Goal: Task Accomplishment & Management: Complete application form

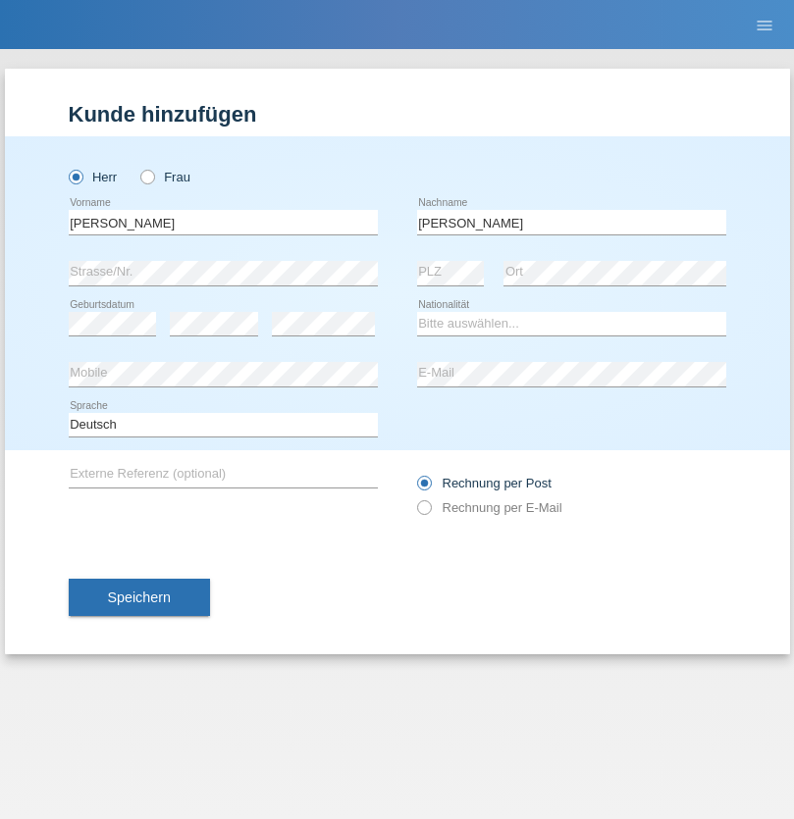
type input "[PERSON_NAME]"
select select "IT"
select select "C"
select select "22"
select select "06"
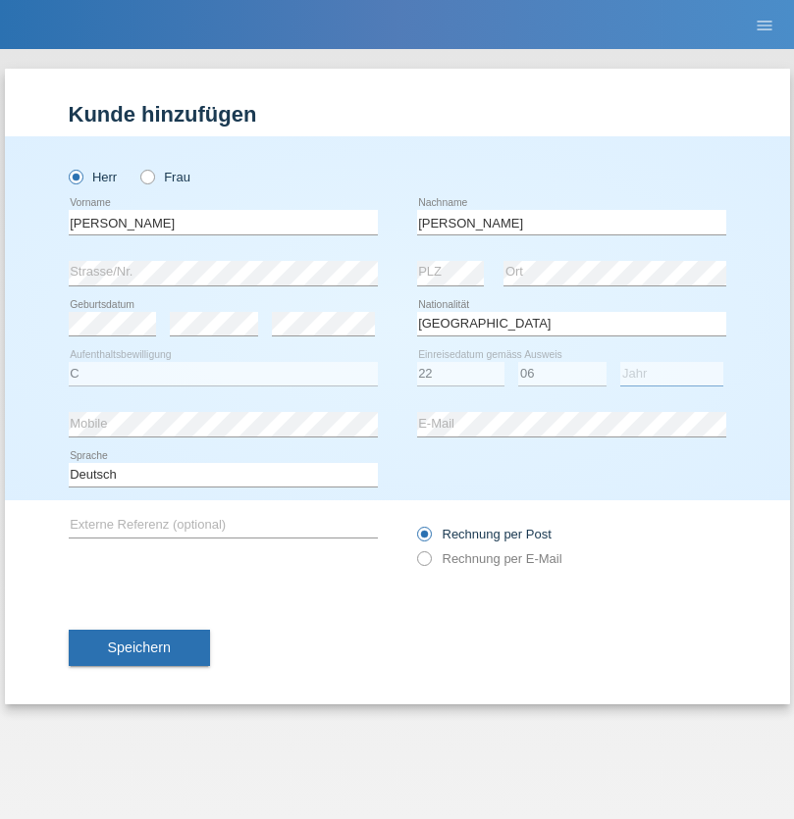
select select "1964"
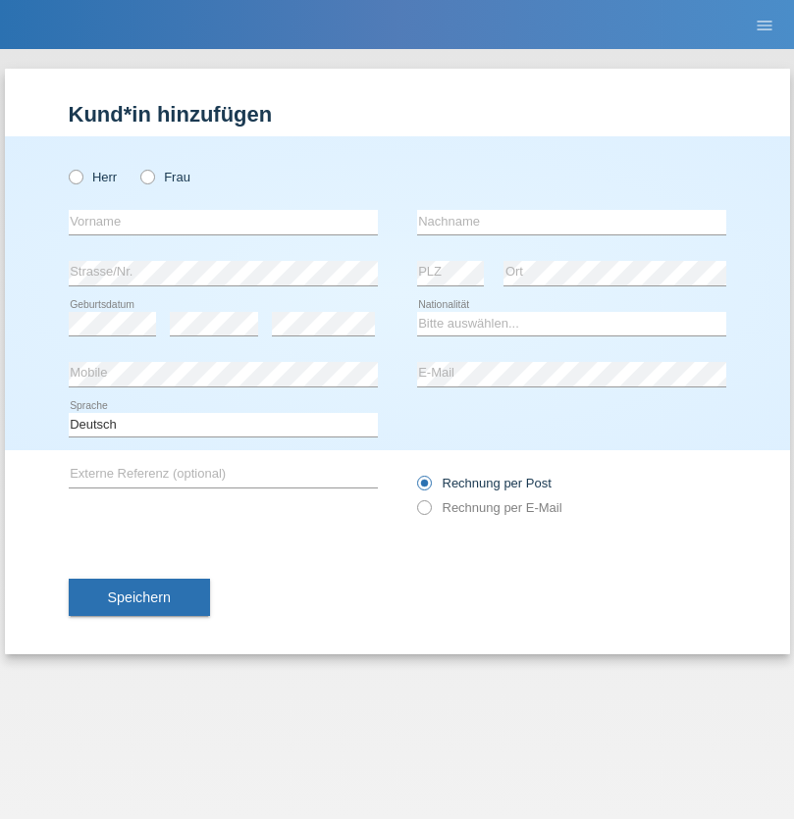
radio input "true"
click at [223, 222] on input "text" at bounding box center [223, 222] width 309 height 25
type input "Carnevale"
click at [571, 222] on input "text" at bounding box center [571, 222] width 309 height 25
type input "Alessio"
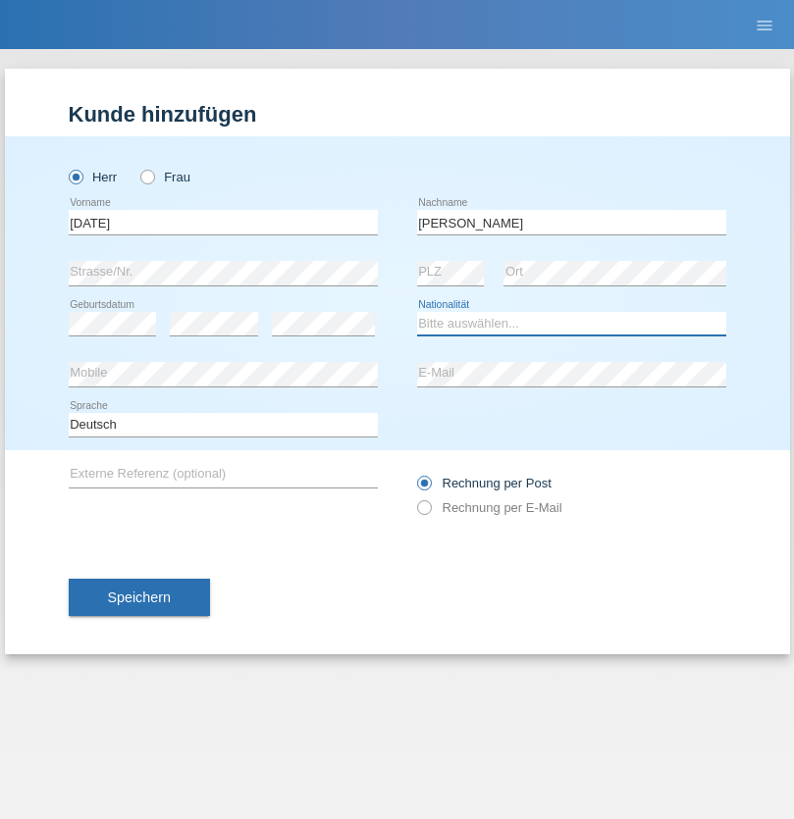
select select "IT"
select select "C"
select select "01"
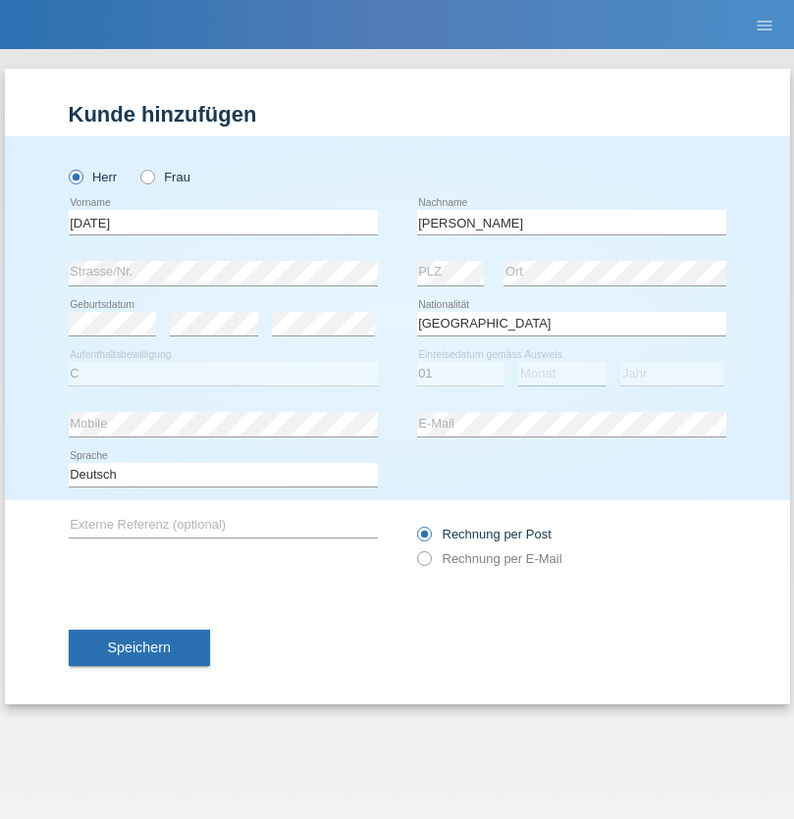
select select "05"
select select "2021"
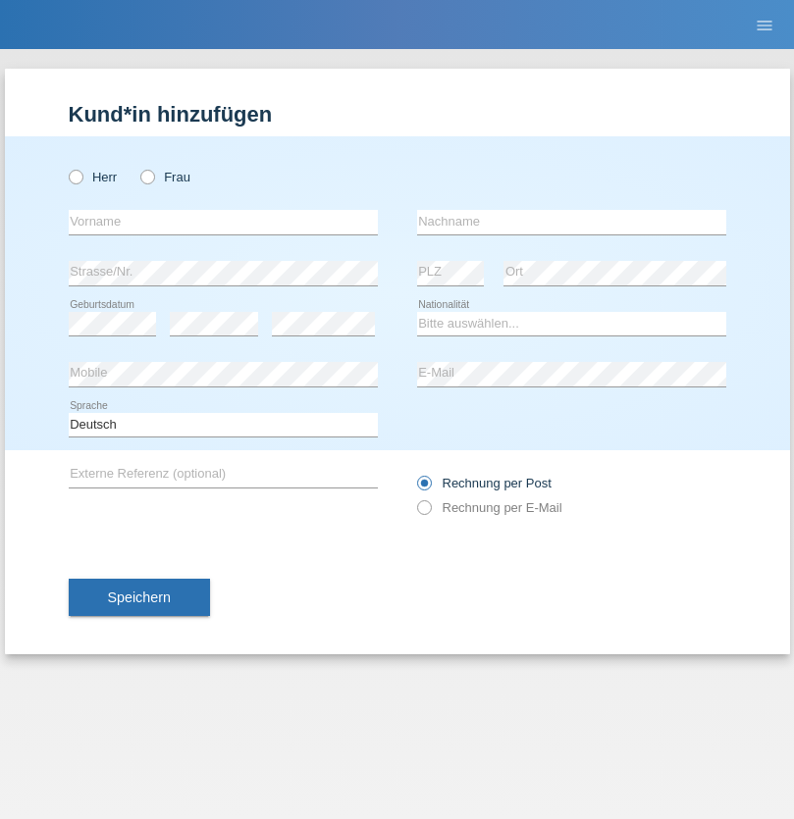
radio input "true"
click at [223, 222] on input "text" at bounding box center [223, 222] width 309 height 25
type input "Claudiu Marian"
click at [571, 222] on input "text" at bounding box center [571, 222] width 309 height 25
type input "Cislariu"
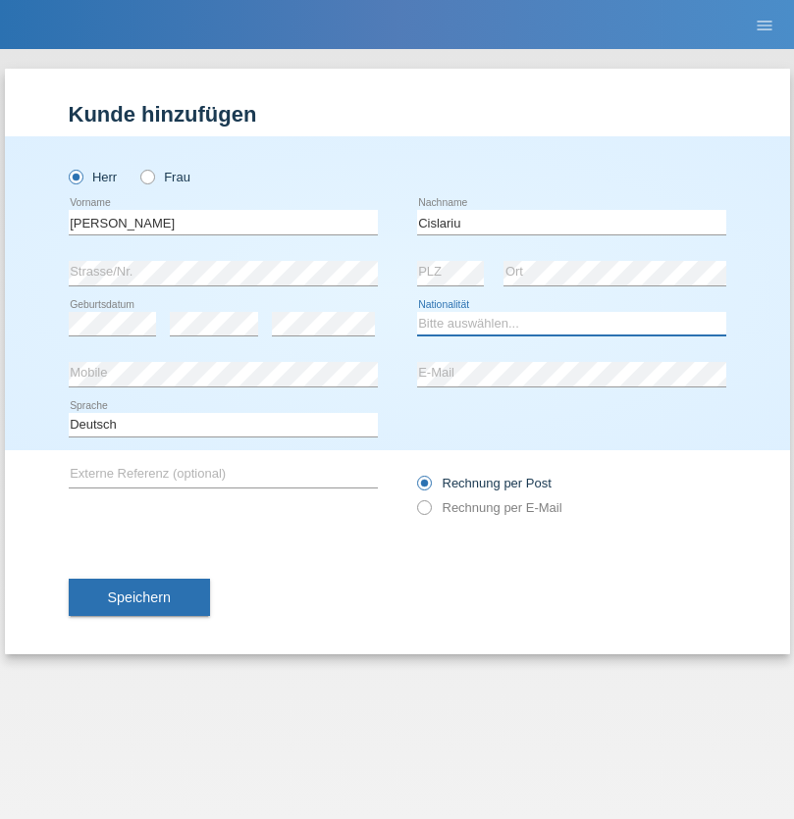
select select "CH"
radio input "true"
select select "CH"
radio input "true"
click at [223, 222] on input "text" at bounding box center [223, 222] width 309 height 25
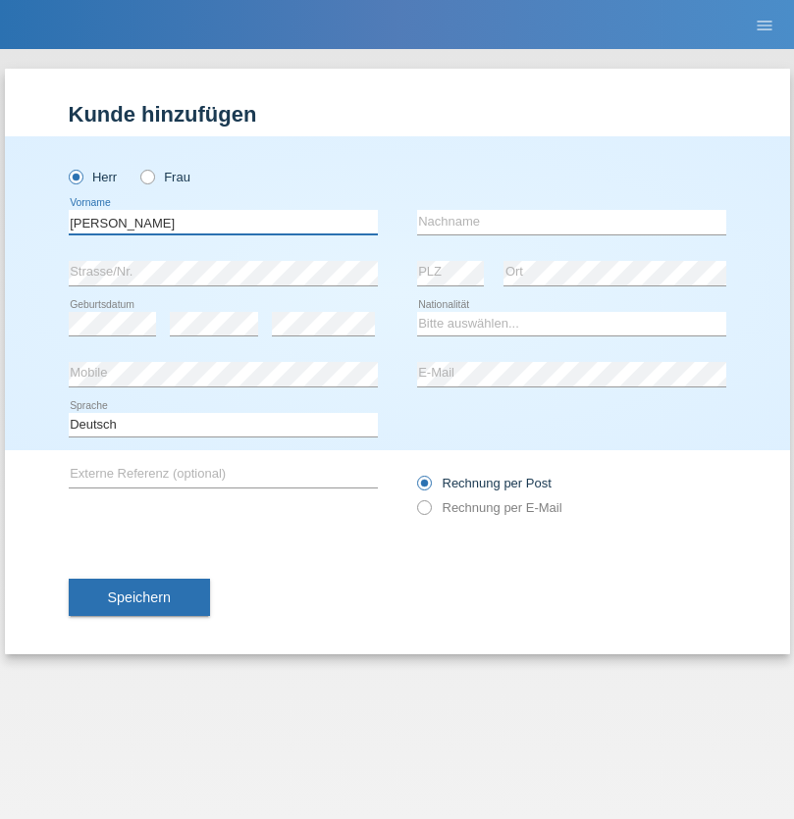
type input "[PERSON_NAME]"
click at [571, 222] on input "text" at bounding box center [571, 222] width 309 height 25
type input "Kappelmayer"
select select "MG"
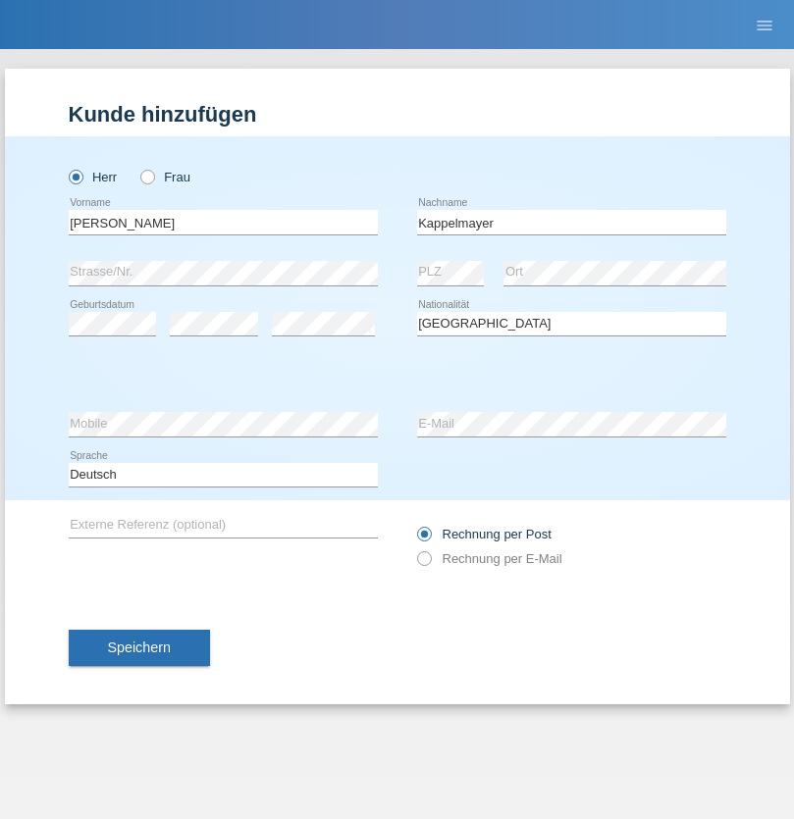
select select "C"
select select "30"
select select "08"
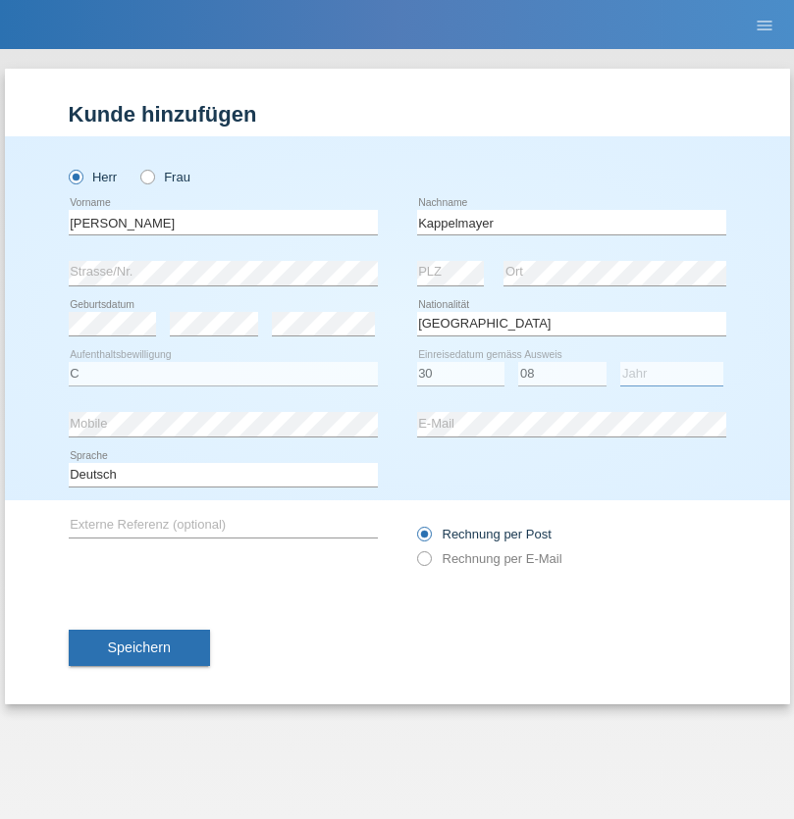
select select "2021"
select select "en"
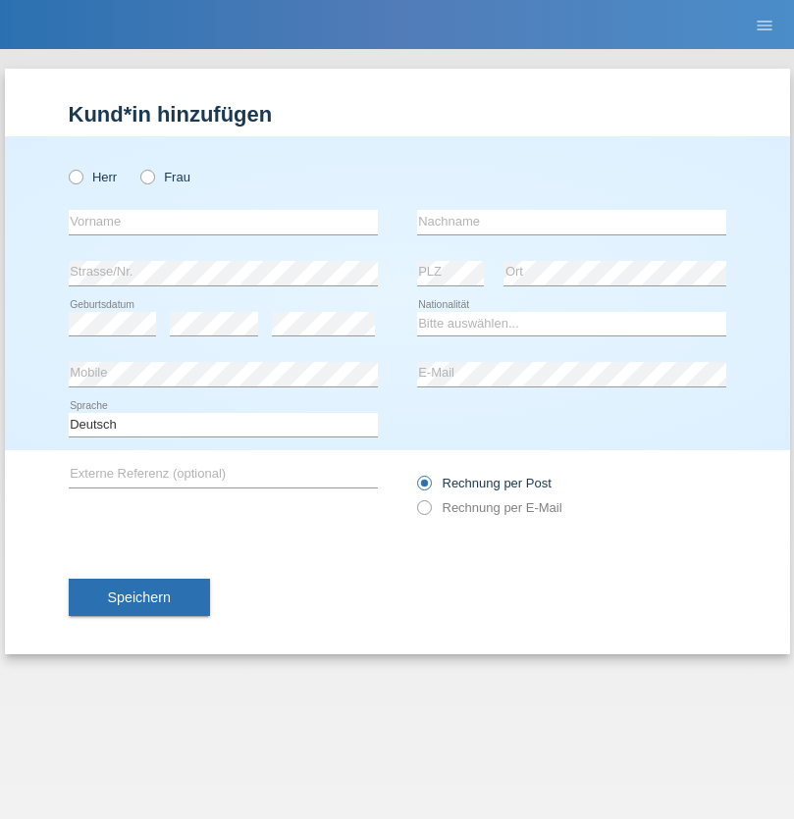
radio input "true"
click at [223, 222] on input "text" at bounding box center [223, 222] width 309 height 25
type input "firat"
click at [571, 222] on input "text" at bounding box center [571, 222] width 309 height 25
type input "kara"
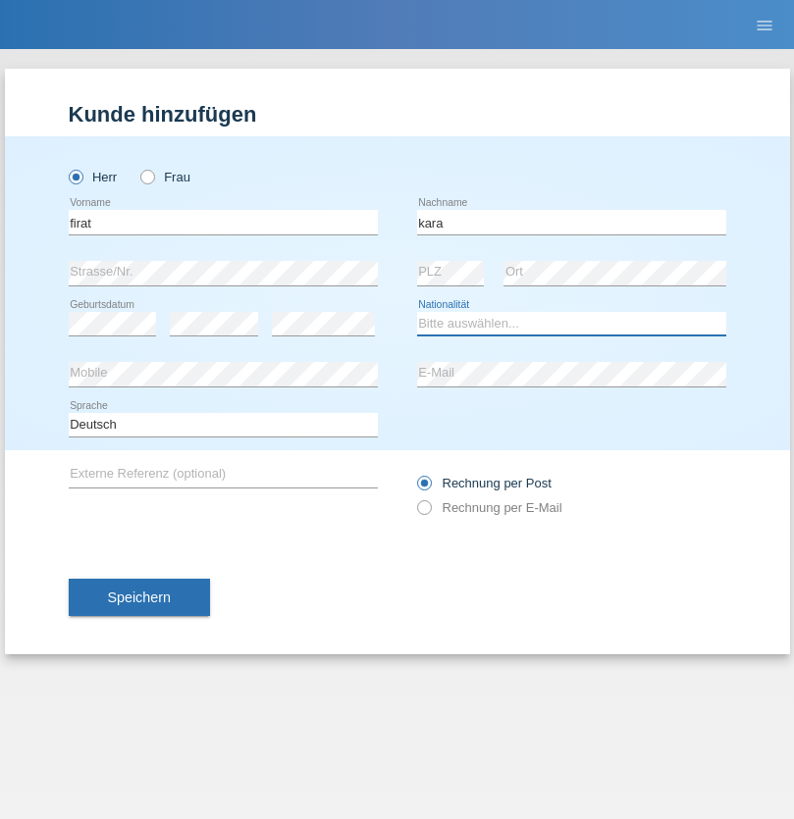
select select "CH"
radio input "true"
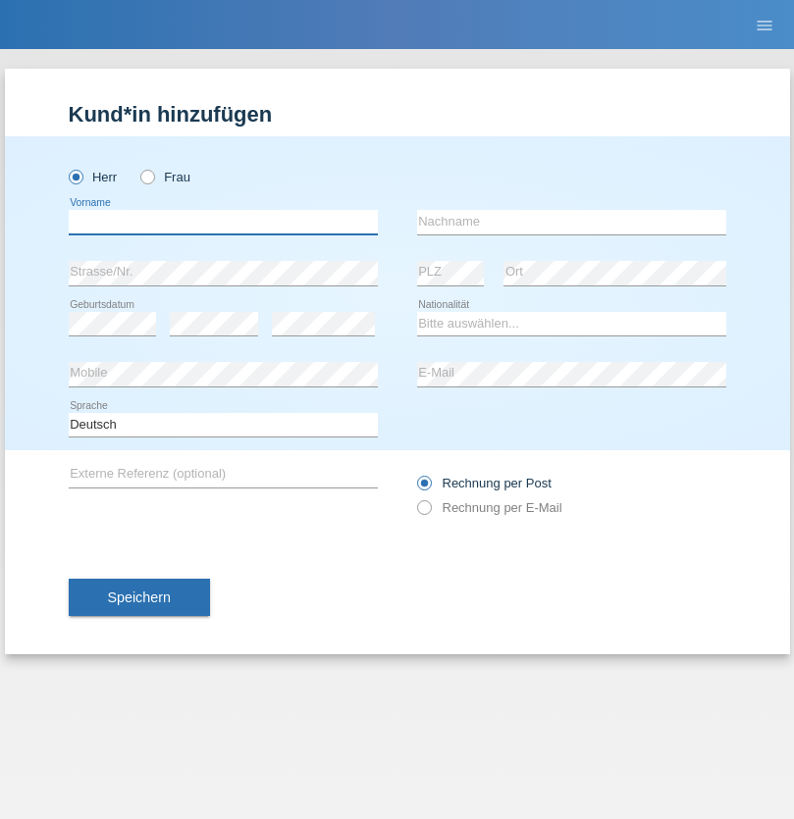
click at [223, 222] on input "text" at bounding box center [223, 222] width 309 height 25
type input "Jean Panda"
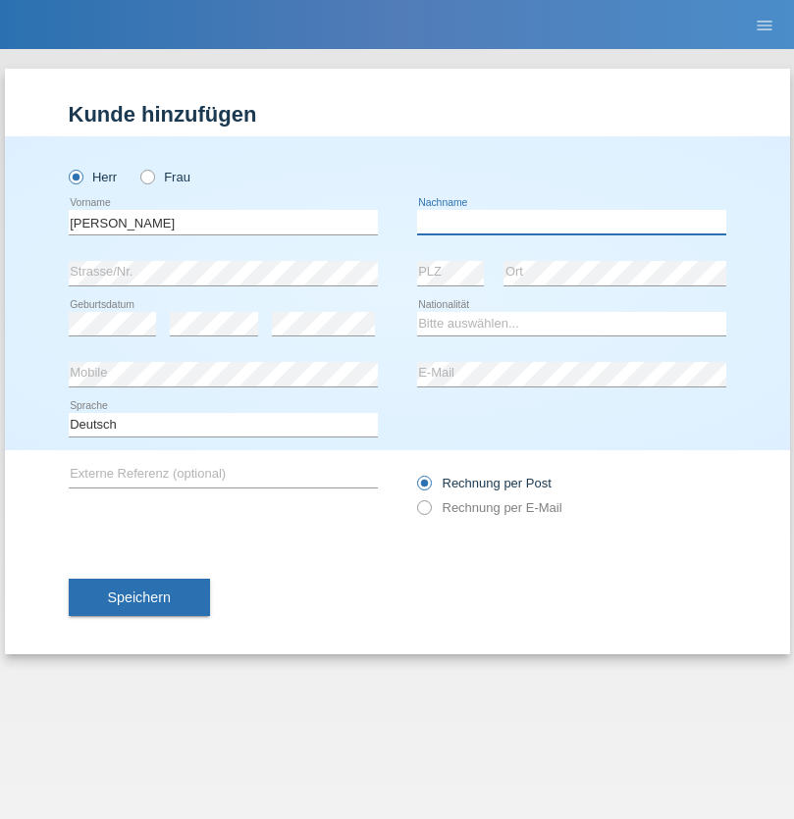
click at [571, 222] on input "text" at bounding box center [571, 222] width 309 height 25
type input "Panda nzinga"
select select "MN"
select select "C"
select select "28"
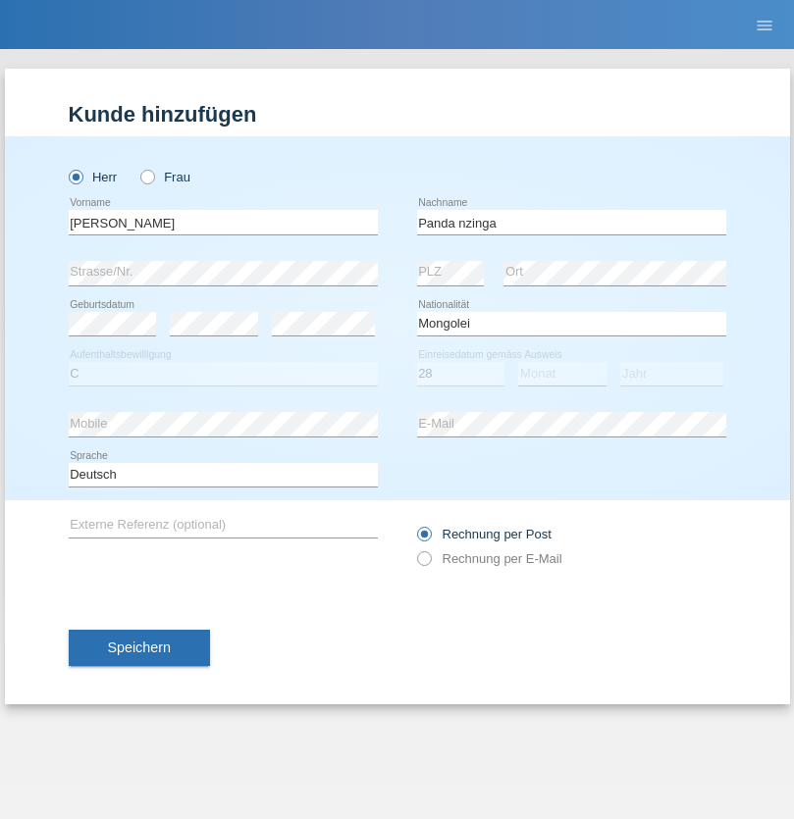
select select "11"
select select "2001"
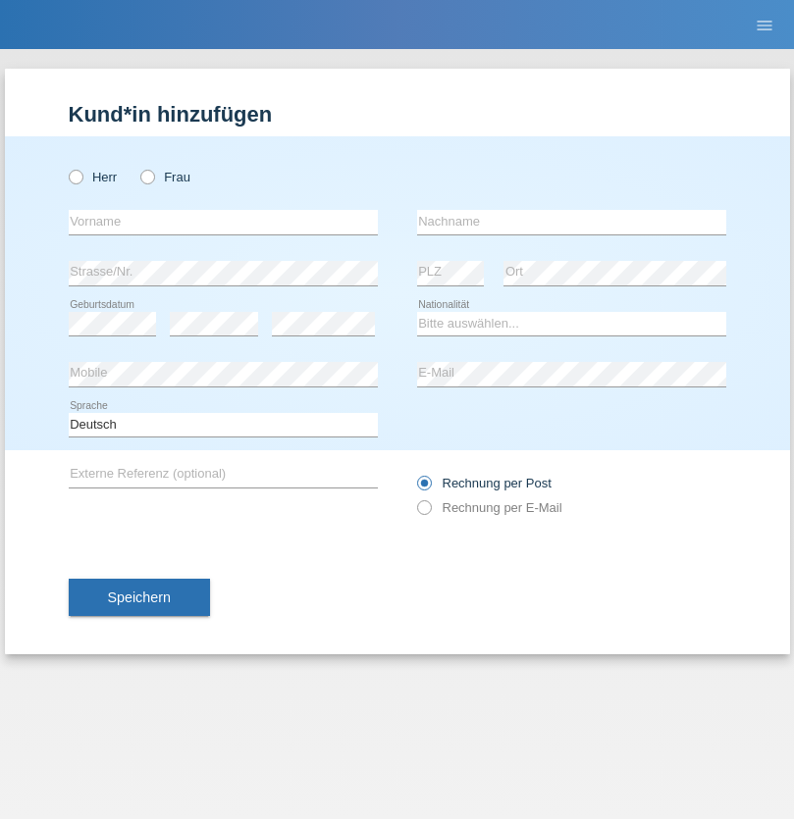
radio input "true"
select select "HU"
select select "C"
select select "30"
select select "10"
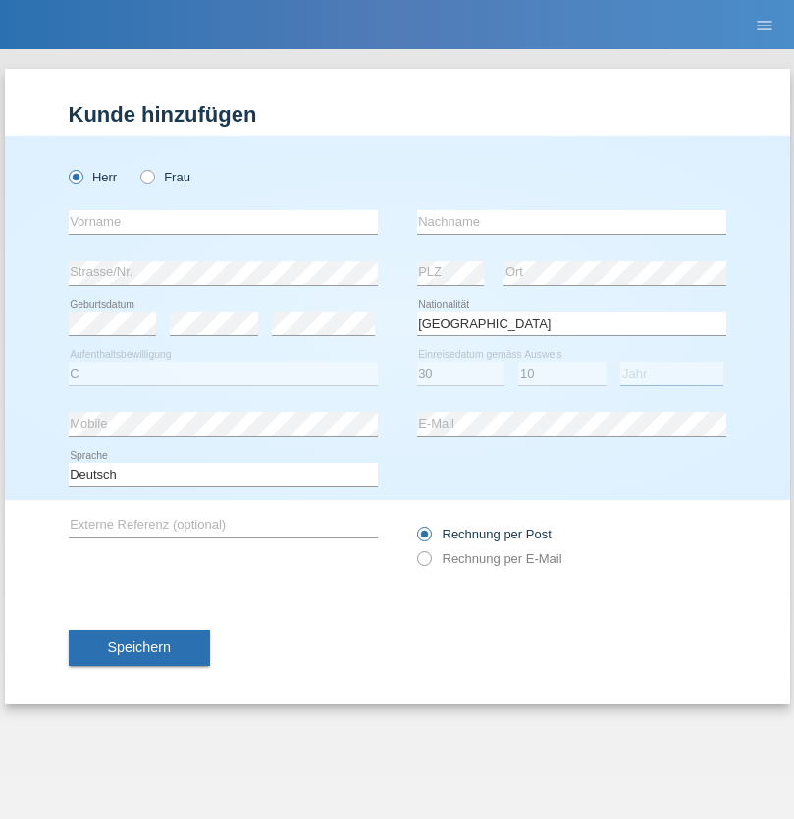
select select "2021"
